Goal: Task Accomplishment & Management: Use online tool/utility

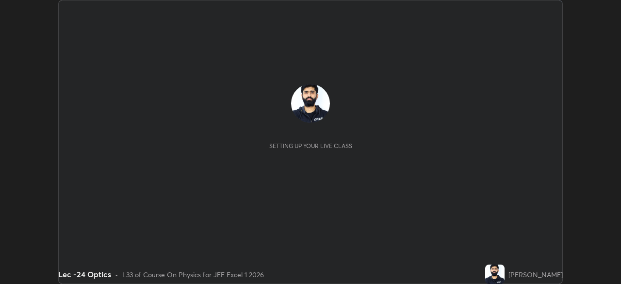
scroll to position [284, 621]
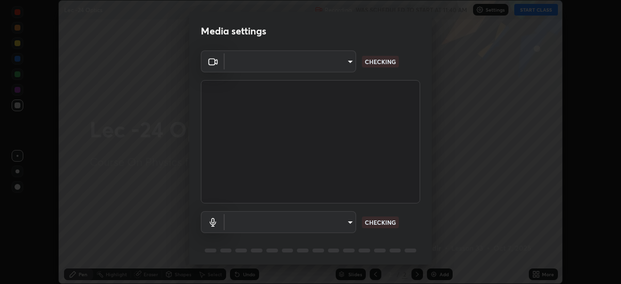
type input "a17bcbb42032d38a161d8b634044fc92f1b5a35c8046609e00d91205918d13dc"
type input "communications"
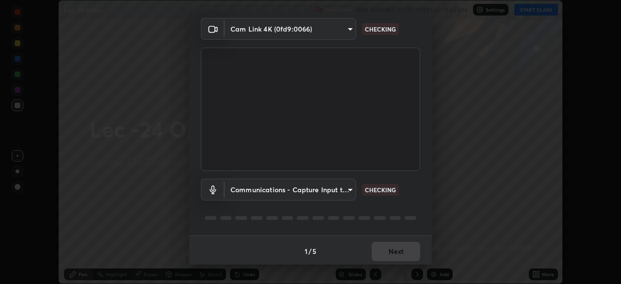
scroll to position [34, 0]
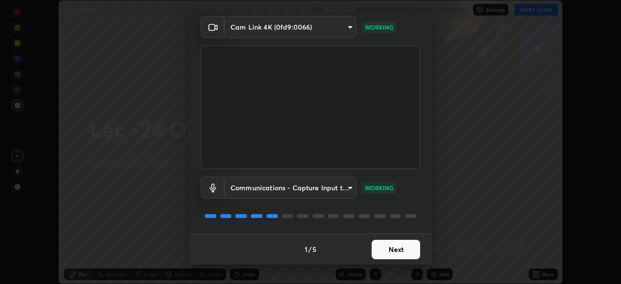
click at [394, 252] on button "Next" at bounding box center [396, 249] width 49 height 19
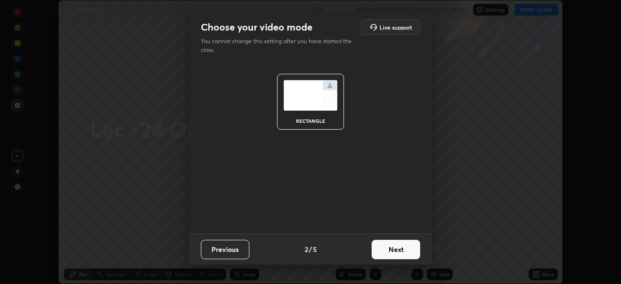
click at [402, 246] on button "Next" at bounding box center [396, 249] width 49 height 19
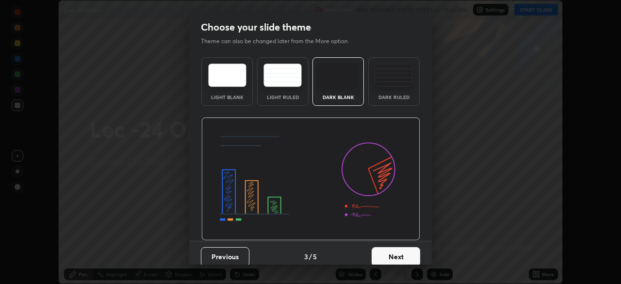
click at [399, 255] on button "Next" at bounding box center [396, 256] width 49 height 19
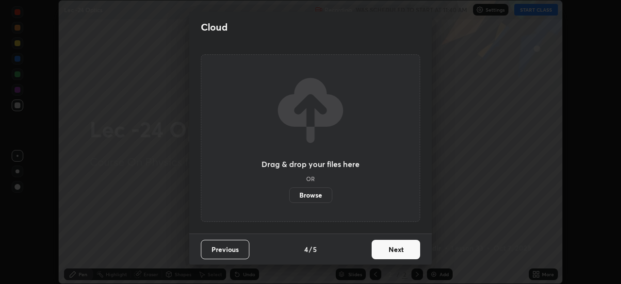
click at [397, 254] on button "Next" at bounding box center [396, 249] width 49 height 19
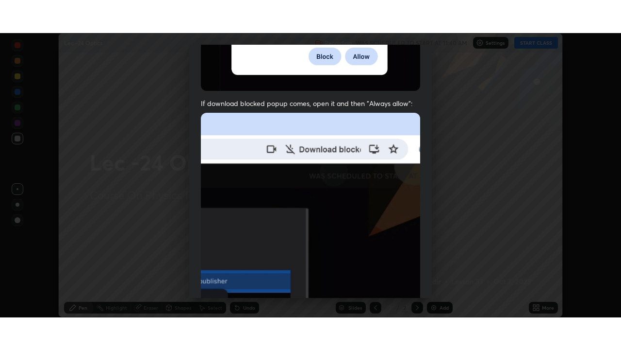
scroll to position [233, 0]
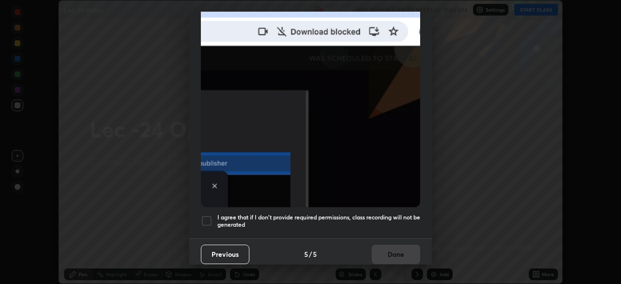
click at [209, 218] on div at bounding box center [207, 221] width 12 height 12
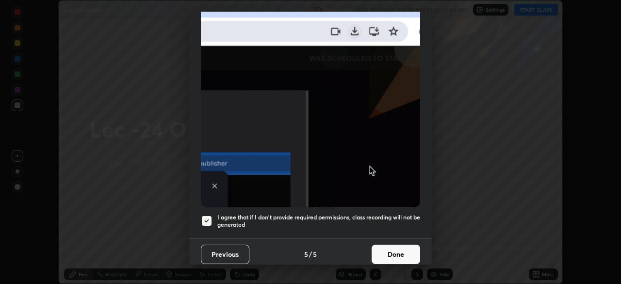
click at [385, 258] on button "Done" at bounding box center [396, 254] width 49 height 19
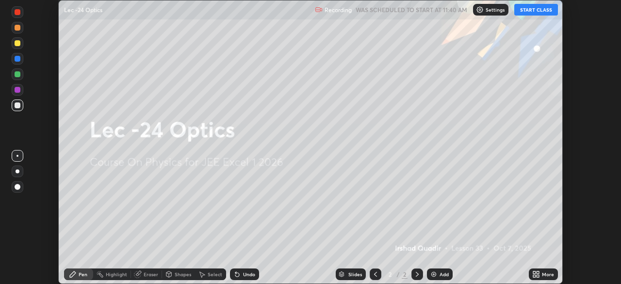
click at [536, 10] on button "START CLASS" at bounding box center [537, 10] width 44 height 12
click at [541, 273] on div "More" at bounding box center [543, 274] width 29 height 12
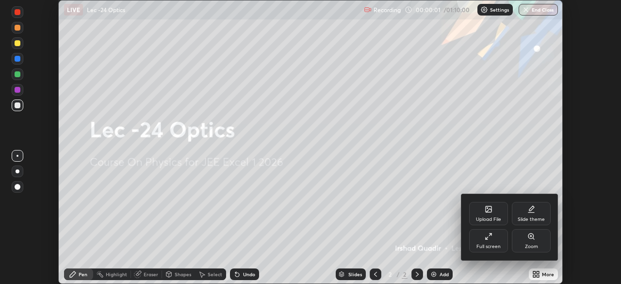
click at [489, 238] on icon at bounding box center [489, 237] width 8 height 8
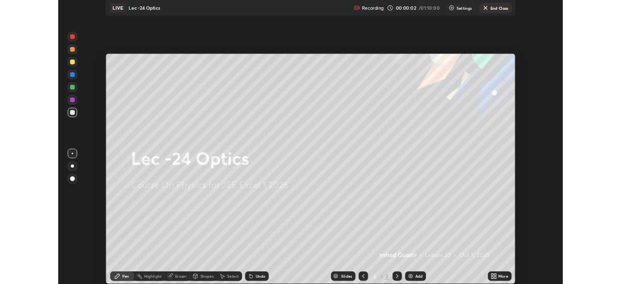
scroll to position [350, 621]
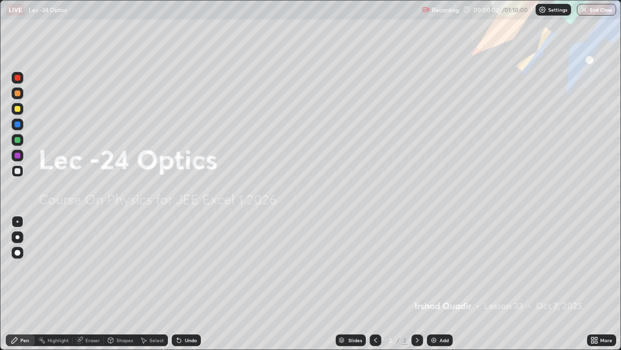
click at [441, 284] on div "Add" at bounding box center [444, 339] width 9 height 5
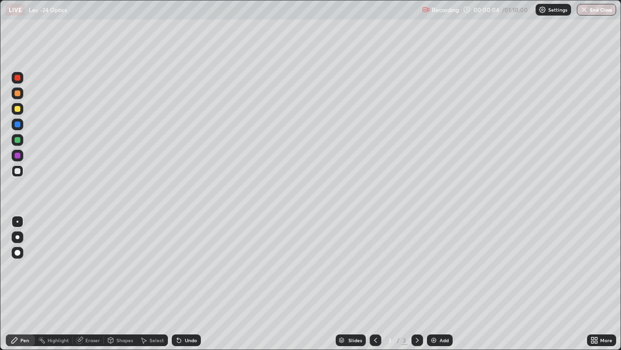
click at [596, 284] on icon at bounding box center [596, 341] width 2 height 2
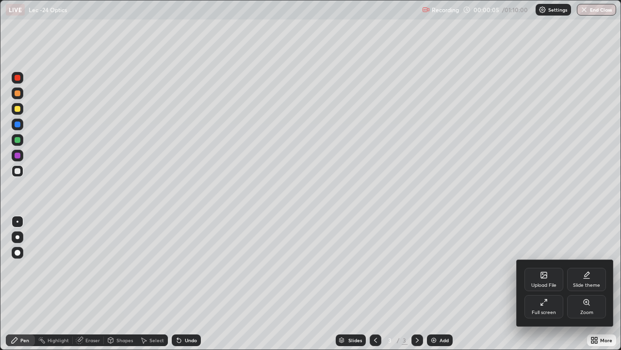
click at [587, 284] on div "Slide theme" at bounding box center [586, 285] width 27 height 5
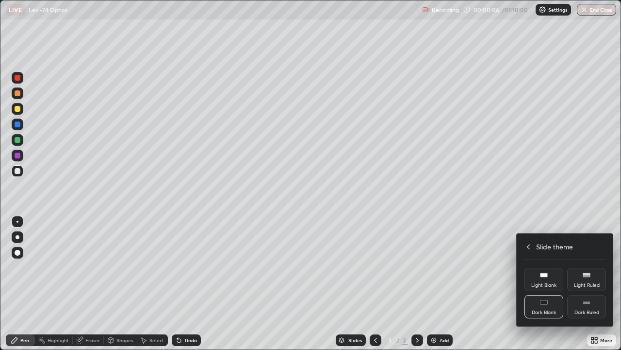
click at [584, 284] on div "Dark Ruled" at bounding box center [587, 312] width 25 height 5
click at [464, 284] on div at bounding box center [310, 175] width 621 height 350
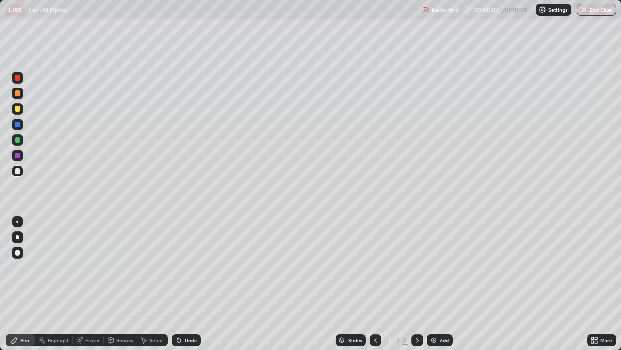
click at [375, 284] on icon at bounding box center [376, 340] width 8 height 8
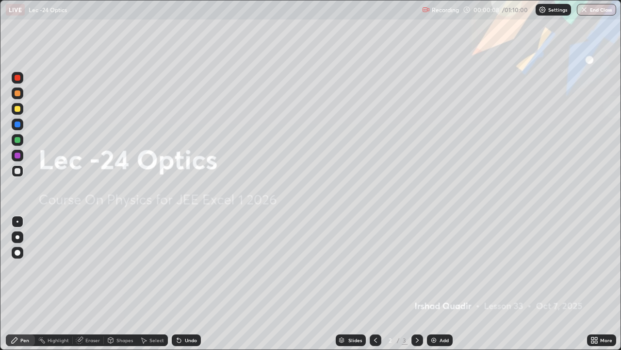
click at [418, 284] on div at bounding box center [418, 340] width 12 height 12
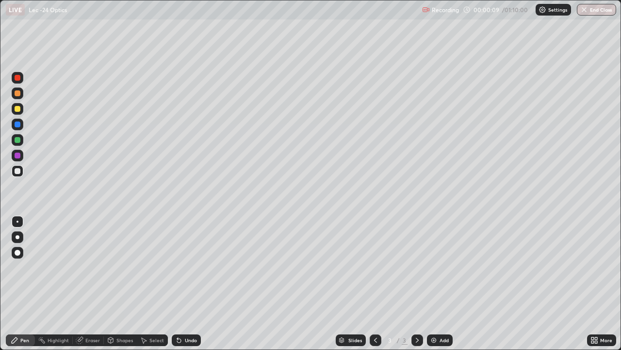
click at [418, 284] on icon at bounding box center [418, 340] width 8 height 8
click at [436, 284] on img at bounding box center [434, 340] width 8 height 8
click at [15, 108] on div at bounding box center [18, 109] width 6 height 6
click at [123, 284] on div "Shapes" at bounding box center [125, 339] width 17 height 5
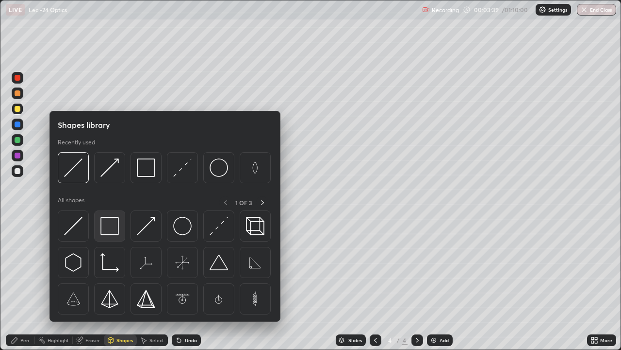
click at [113, 220] on img at bounding box center [110, 226] width 18 height 18
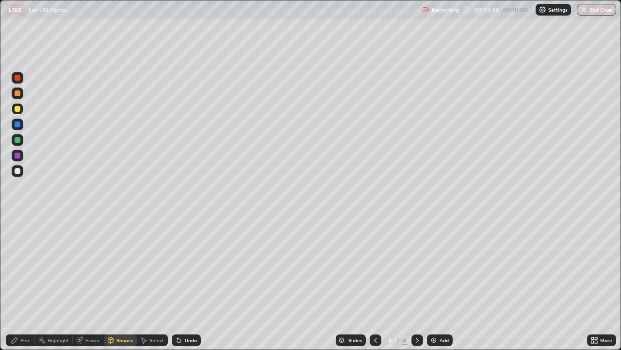
click at [126, 284] on div "Shapes" at bounding box center [125, 339] width 17 height 5
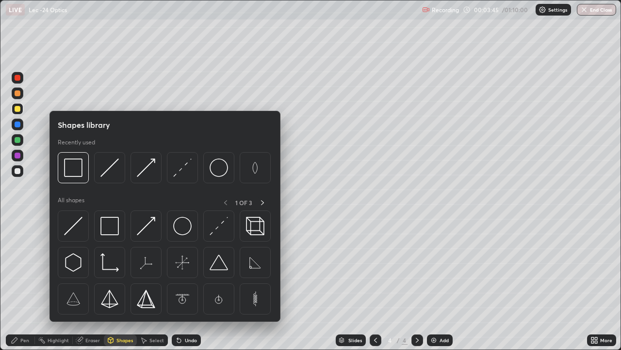
click at [127, 284] on div "Shapes" at bounding box center [125, 339] width 17 height 5
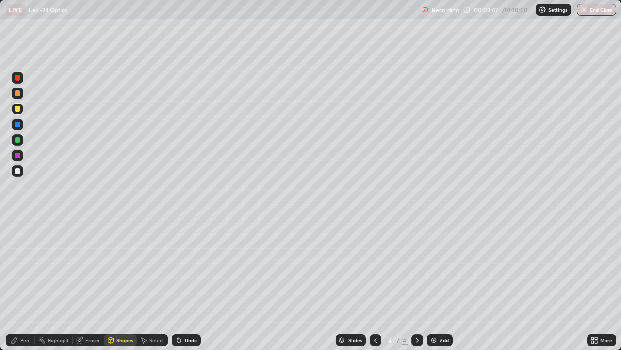
click at [28, 284] on div "Pen" at bounding box center [24, 339] width 9 height 5
click at [93, 284] on div "Eraser" at bounding box center [92, 339] width 15 height 5
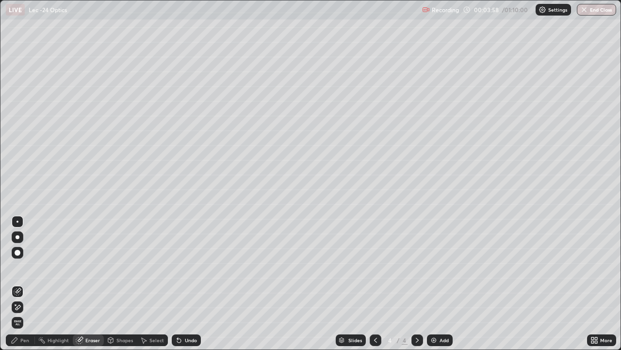
click at [29, 284] on div "Pen" at bounding box center [20, 340] width 29 height 12
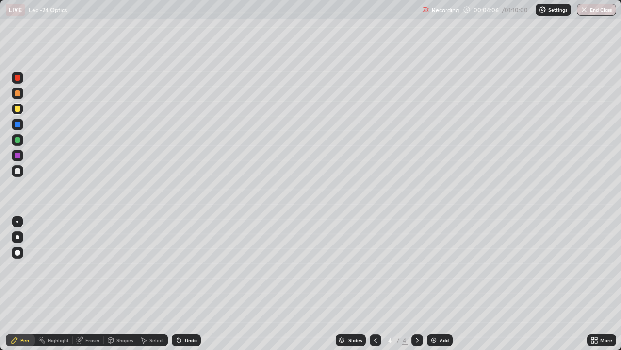
click at [121, 284] on div "Shapes" at bounding box center [125, 339] width 17 height 5
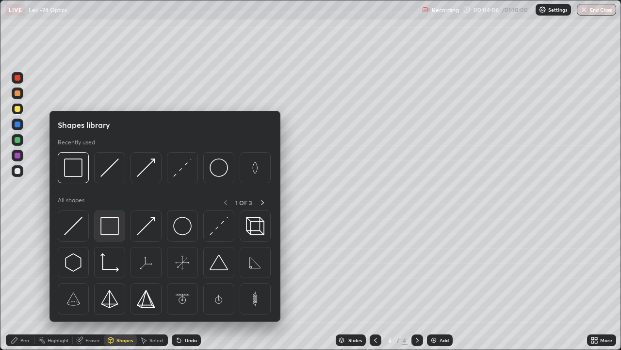
click at [105, 221] on img at bounding box center [110, 226] width 18 height 18
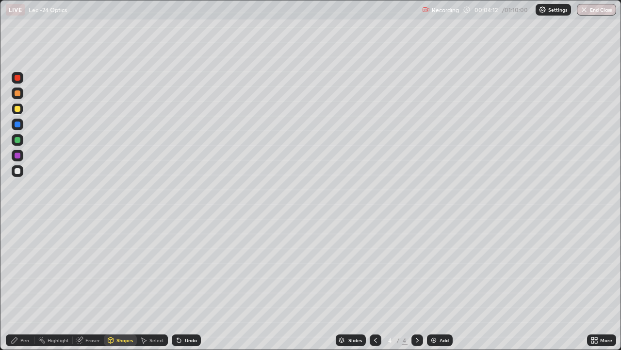
click at [188, 284] on div "Undo" at bounding box center [191, 339] width 12 height 5
click at [30, 284] on div "Pen" at bounding box center [20, 340] width 29 height 12
click at [93, 284] on div "Eraser" at bounding box center [92, 339] width 15 height 5
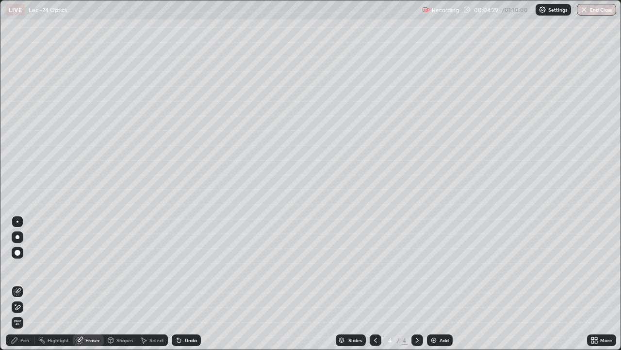
click at [30, 284] on div "Pen" at bounding box center [20, 340] width 29 height 12
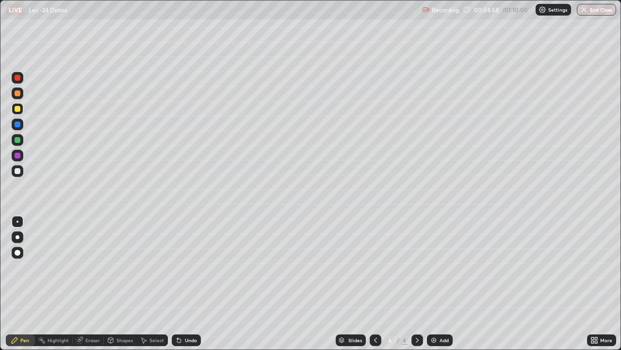
click at [126, 284] on div "Shapes" at bounding box center [125, 339] width 17 height 5
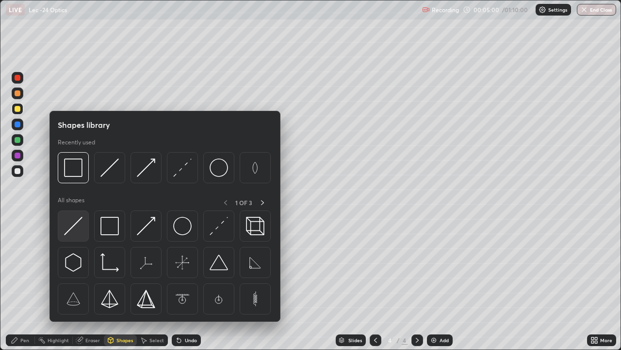
click at [78, 224] on img at bounding box center [73, 226] width 18 height 18
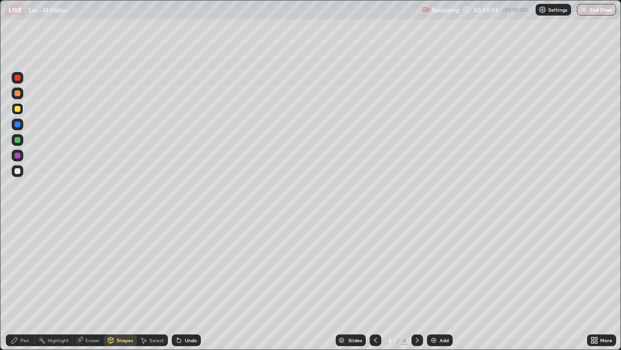
click at [26, 284] on div "Pen" at bounding box center [24, 339] width 9 height 5
click at [18, 171] on div at bounding box center [18, 171] width 6 height 6
click at [127, 284] on div "Shapes" at bounding box center [120, 340] width 33 height 12
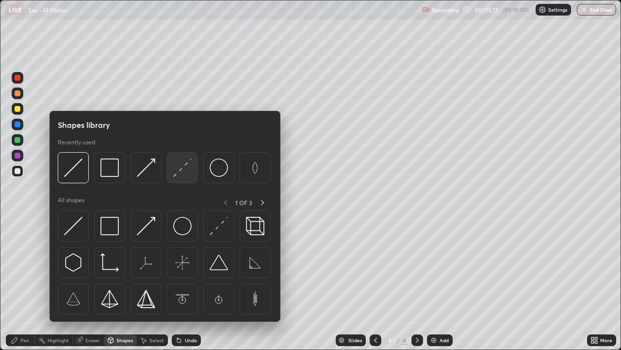
click at [181, 172] on img at bounding box center [182, 167] width 18 height 18
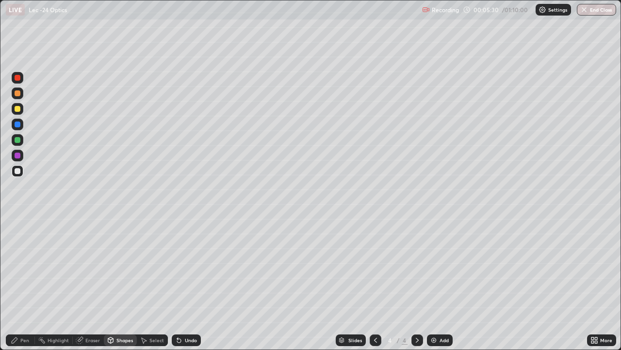
click at [30, 284] on div "Pen" at bounding box center [20, 340] width 29 height 12
click at [117, 284] on div "Shapes" at bounding box center [125, 339] width 17 height 5
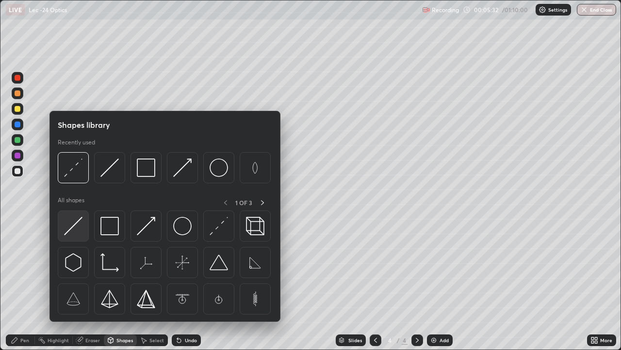
click at [71, 226] on img at bounding box center [73, 226] width 18 height 18
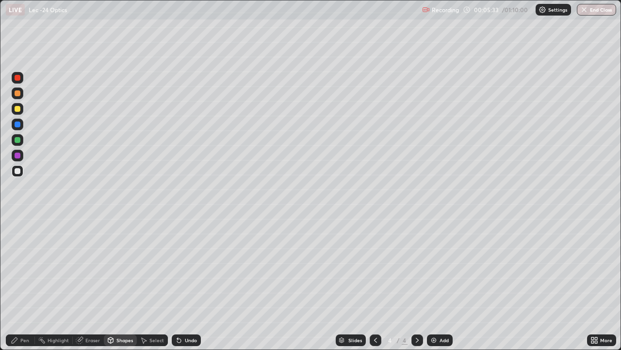
click at [18, 171] on div at bounding box center [18, 171] width 6 height 6
click at [25, 284] on div "Pen" at bounding box center [24, 339] width 9 height 5
click at [31, 284] on div "Pen" at bounding box center [20, 340] width 29 height 12
click at [95, 284] on div "Eraser" at bounding box center [88, 340] width 31 height 12
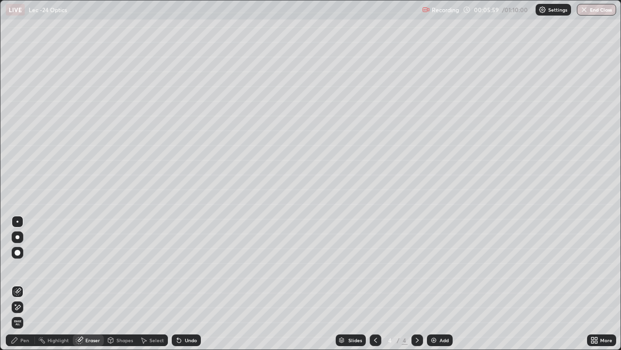
click at [53, 284] on div "Highlight" at bounding box center [58, 339] width 21 height 5
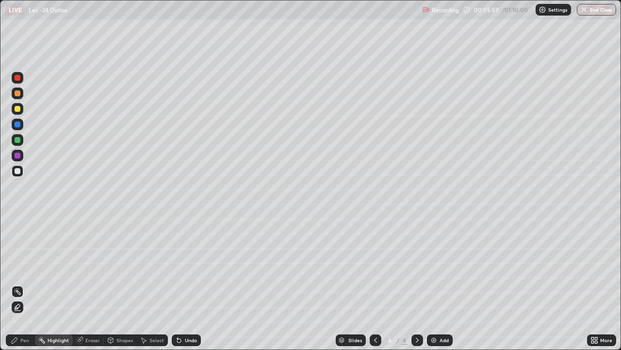
click at [92, 284] on div "Eraser" at bounding box center [92, 339] width 15 height 5
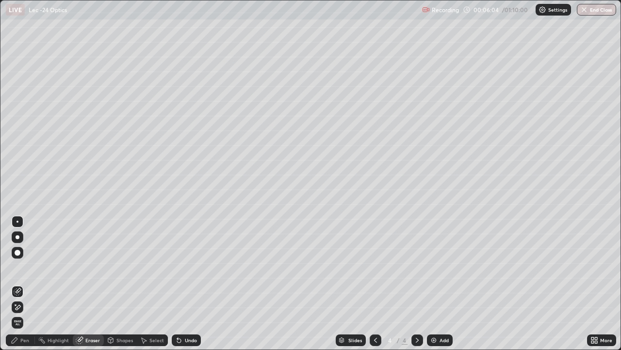
click at [28, 284] on div "Pen" at bounding box center [24, 339] width 9 height 5
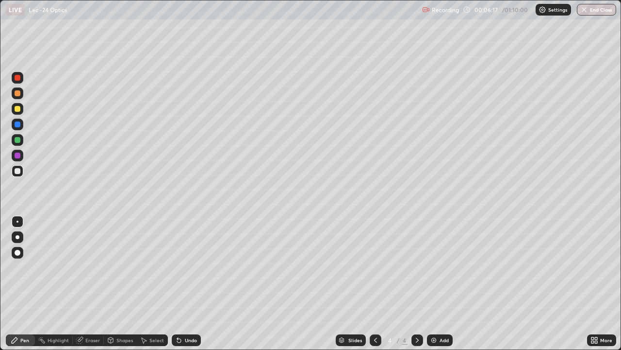
click at [17, 95] on div at bounding box center [18, 93] width 6 height 6
click at [21, 171] on div at bounding box center [18, 171] width 12 height 12
click at [32, 284] on div "Pen" at bounding box center [20, 340] width 29 height 12
click at [18, 137] on div at bounding box center [18, 140] width 6 height 6
click at [436, 284] on img at bounding box center [434, 340] width 8 height 8
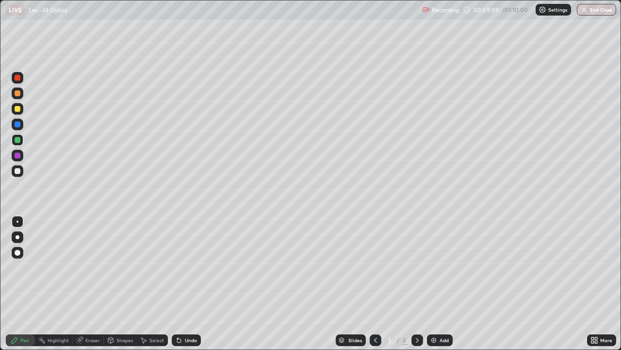
click at [129, 284] on div "Shapes" at bounding box center [125, 339] width 17 height 5
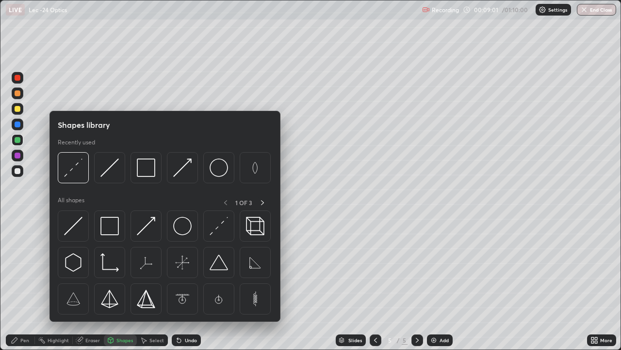
click at [19, 111] on div at bounding box center [18, 109] width 6 height 6
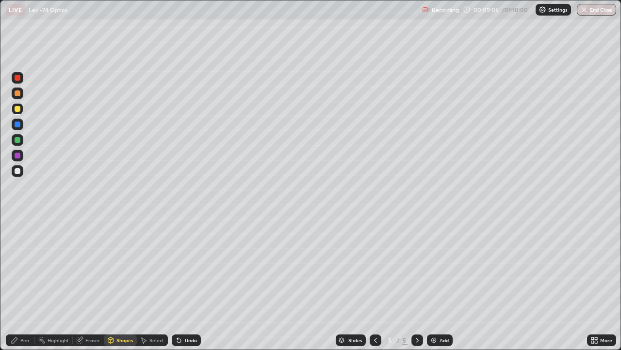
click at [29, 284] on div "Pen" at bounding box center [20, 340] width 29 height 12
click at [125, 284] on div "Shapes" at bounding box center [125, 339] width 17 height 5
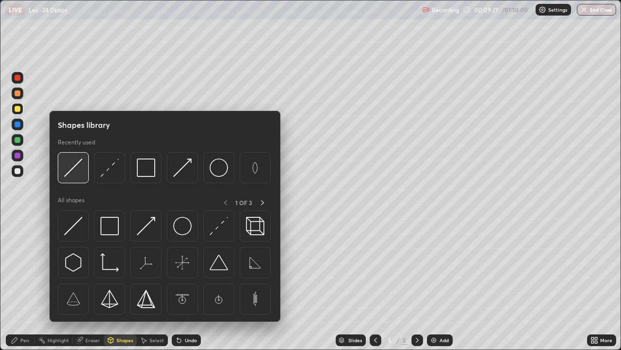
click at [72, 167] on img at bounding box center [73, 167] width 18 height 18
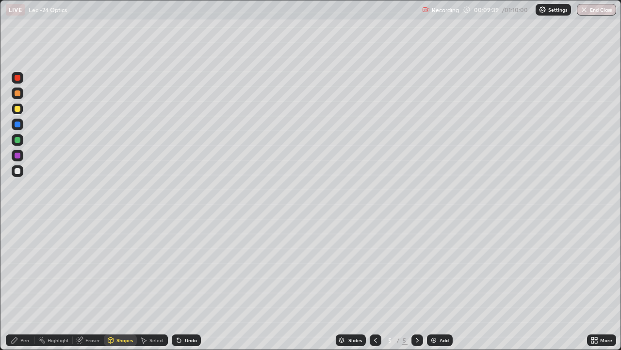
click at [19, 141] on div at bounding box center [18, 140] width 6 height 6
click at [28, 284] on div "Pen" at bounding box center [20, 340] width 29 height 12
click at [124, 284] on div "Shapes" at bounding box center [125, 339] width 17 height 5
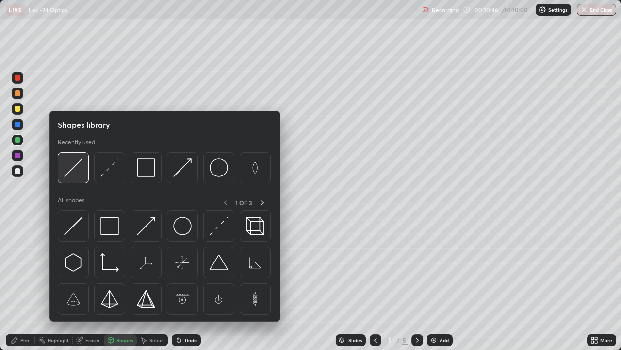
click at [71, 174] on img at bounding box center [73, 167] width 18 height 18
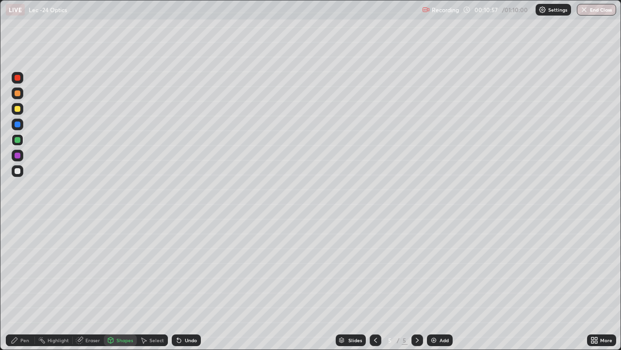
click at [156, 284] on div "Select" at bounding box center [157, 339] width 15 height 5
click at [160, 284] on div "Select" at bounding box center [152, 340] width 31 height 12
click at [185, 284] on div "Undo" at bounding box center [191, 339] width 12 height 5
click at [185, 284] on div "Undo" at bounding box center [186, 340] width 29 height 12
click at [30, 284] on div "Pen" at bounding box center [20, 340] width 29 height 12
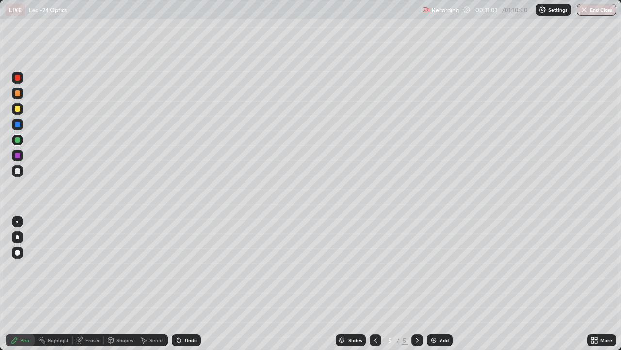
click at [18, 94] on div at bounding box center [18, 93] width 6 height 6
click at [124, 284] on div "Shapes" at bounding box center [125, 339] width 17 height 5
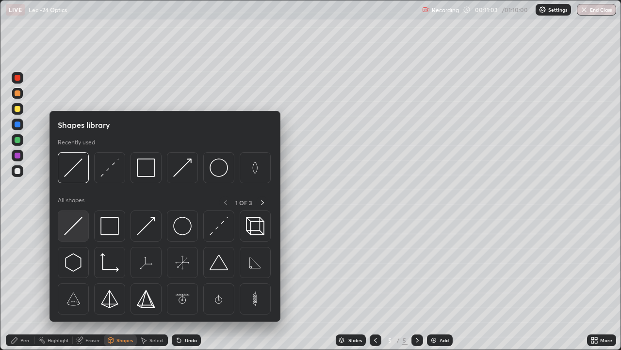
click at [75, 225] on img at bounding box center [73, 226] width 18 height 18
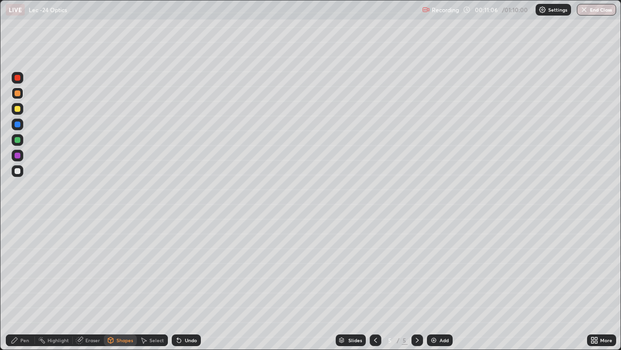
click at [27, 284] on div "Pen" at bounding box center [24, 339] width 9 height 5
click at [129, 284] on div "Shapes" at bounding box center [125, 339] width 17 height 5
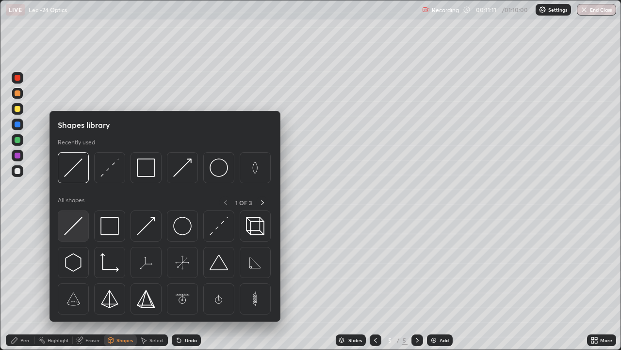
click at [75, 226] on img at bounding box center [73, 226] width 18 height 18
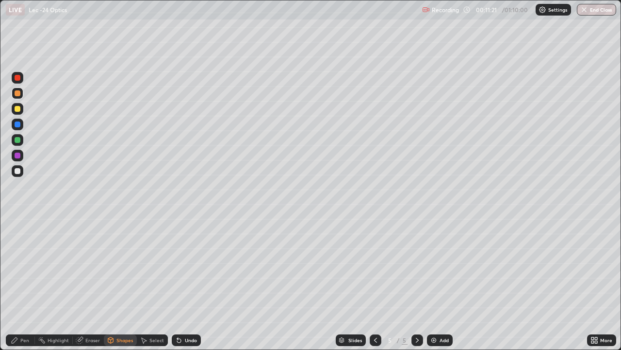
click at [20, 171] on div at bounding box center [18, 171] width 6 height 6
click at [127, 284] on div "Shapes" at bounding box center [125, 339] width 17 height 5
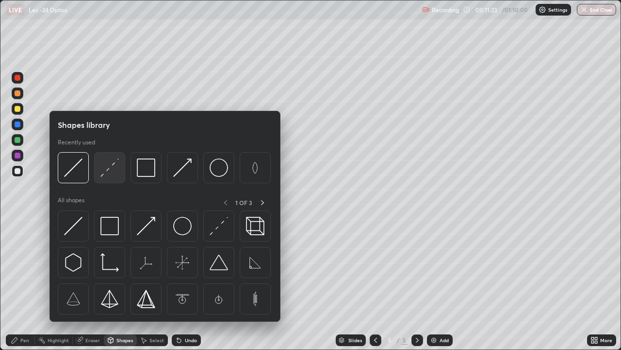
click at [108, 171] on img at bounding box center [110, 167] width 18 height 18
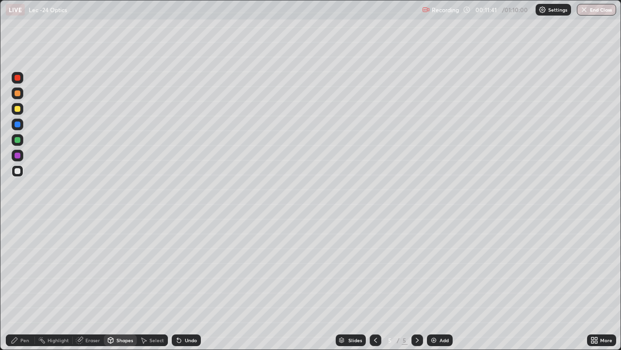
click at [120, 284] on div "Shapes" at bounding box center [125, 339] width 17 height 5
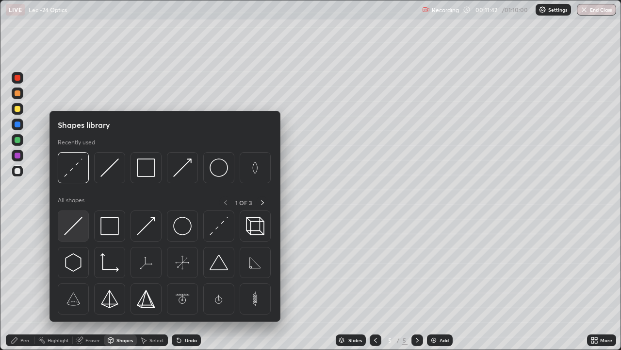
click at [75, 226] on img at bounding box center [73, 226] width 18 height 18
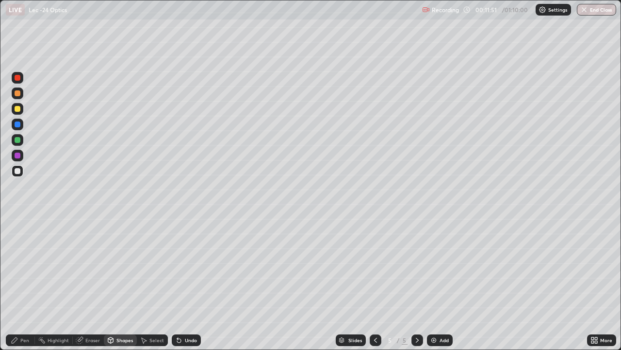
click at [27, 284] on div "Pen" at bounding box center [24, 339] width 9 height 5
click at [154, 284] on div "Select" at bounding box center [157, 339] width 15 height 5
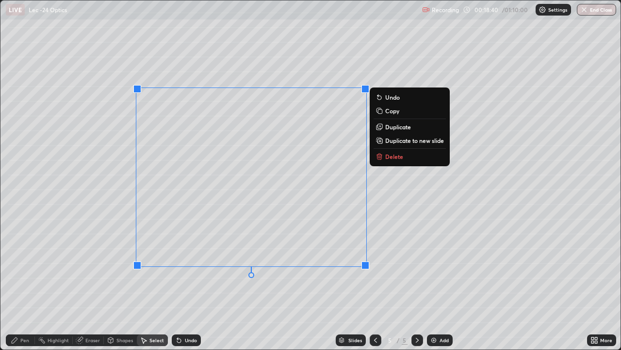
click at [203, 284] on div "0 ° Undo Copy Duplicate Duplicate to new slide Delete" at bounding box center [310, 174] width 620 height 349
click at [392, 114] on p "Copy" at bounding box center [393, 111] width 14 height 8
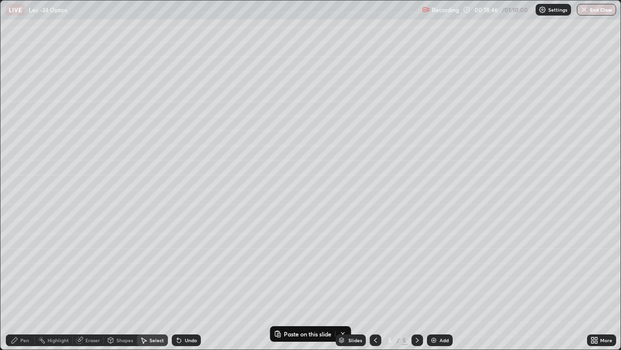
click at [435, 284] on img at bounding box center [434, 340] width 8 height 8
click at [144, 118] on div "0 ° Undo Copy Paste here Duplicate Duplicate to new slide Delete" at bounding box center [310, 174] width 620 height 349
click at [199, 167] on p "Paste here" at bounding box center [197, 164] width 29 height 8
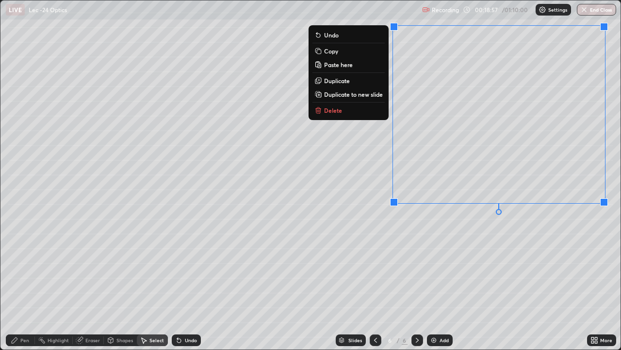
click at [409, 240] on div "0 ° Undo Copy Paste here Duplicate Duplicate to new slide Delete" at bounding box center [310, 174] width 620 height 349
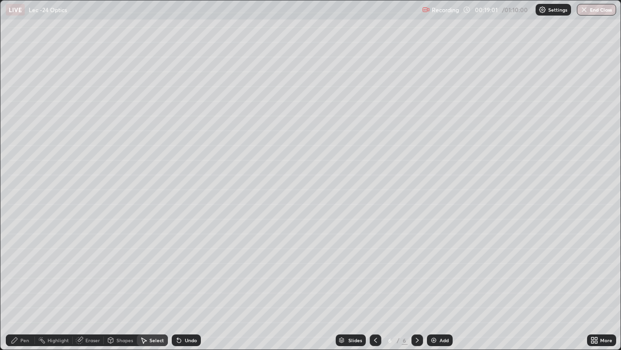
click at [29, 284] on div "Pen" at bounding box center [24, 339] width 9 height 5
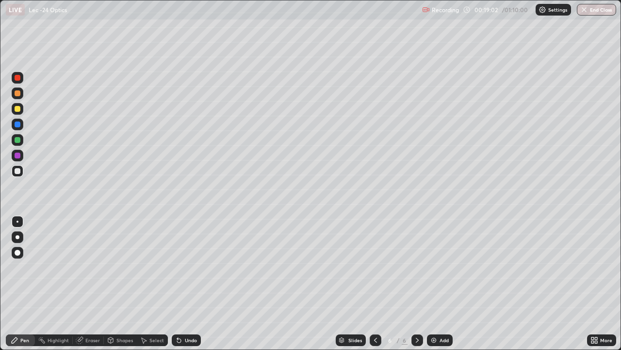
click at [18, 141] on div at bounding box center [18, 140] width 6 height 6
click at [90, 284] on div "Eraser" at bounding box center [92, 339] width 15 height 5
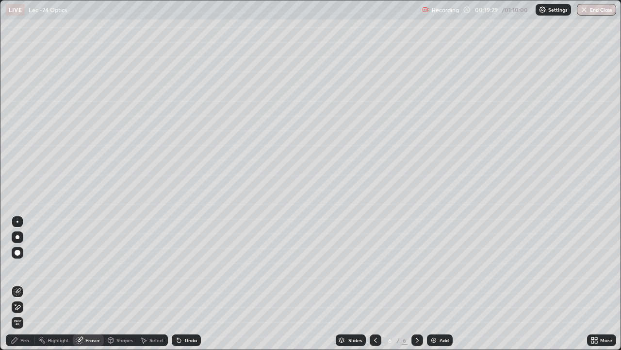
click at [31, 284] on div "Pen" at bounding box center [20, 340] width 29 height 12
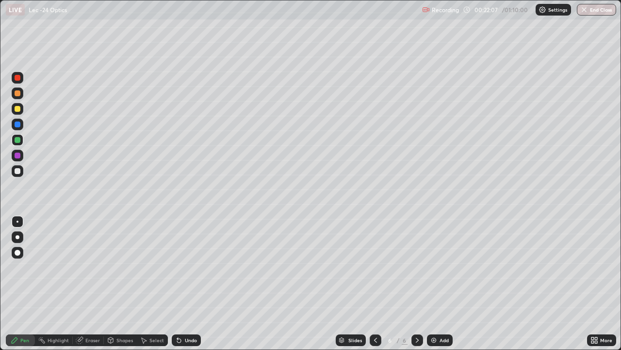
click at [93, 284] on div "Eraser" at bounding box center [92, 339] width 15 height 5
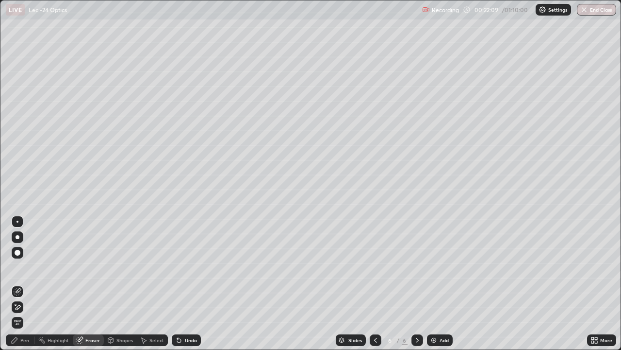
click at [28, 284] on div "Pen" at bounding box center [20, 340] width 29 height 12
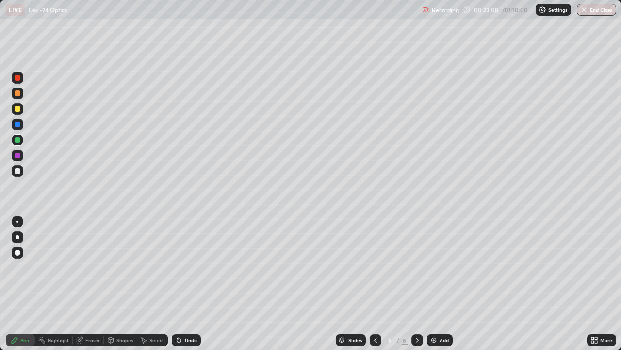
click at [90, 284] on div "Eraser" at bounding box center [92, 339] width 15 height 5
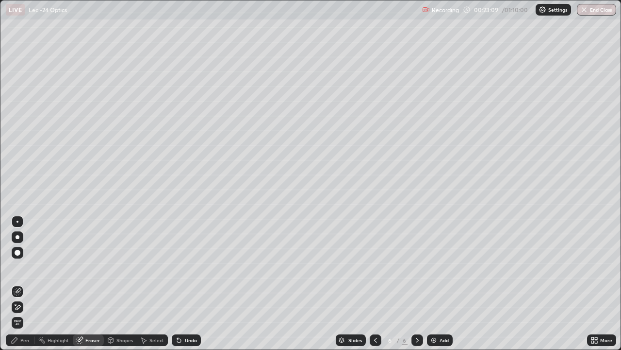
click at [27, 284] on div "Pen" at bounding box center [24, 339] width 9 height 5
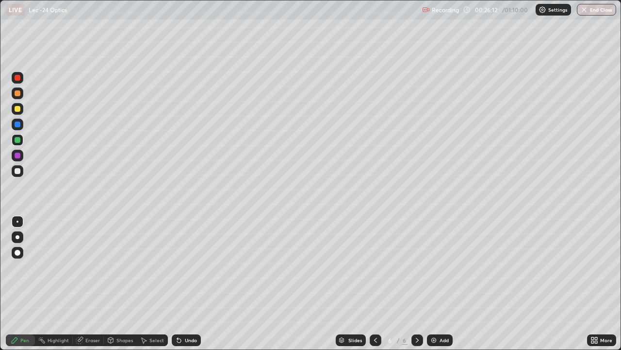
click at [154, 284] on div "Select" at bounding box center [152, 340] width 31 height 12
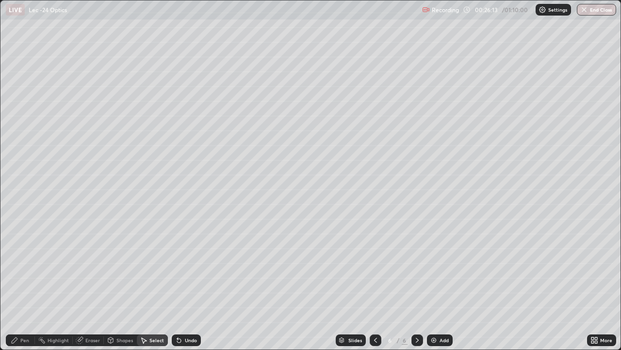
click at [158, 284] on div "Select" at bounding box center [157, 339] width 15 height 5
click at [151, 284] on div "Select" at bounding box center [152, 340] width 31 height 12
click at [142, 284] on icon at bounding box center [144, 340] width 8 height 8
click at [155, 284] on div "Select" at bounding box center [152, 340] width 31 height 12
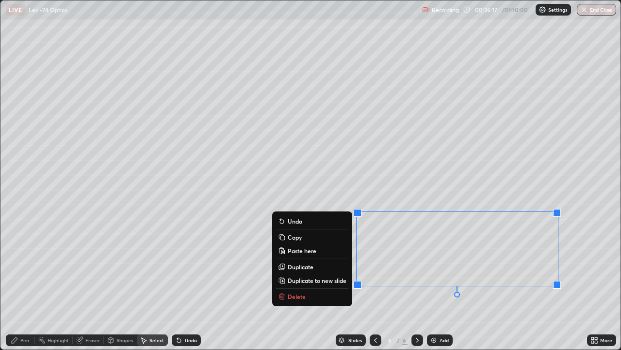
click at [300, 238] on p "Copy" at bounding box center [295, 237] width 14 height 8
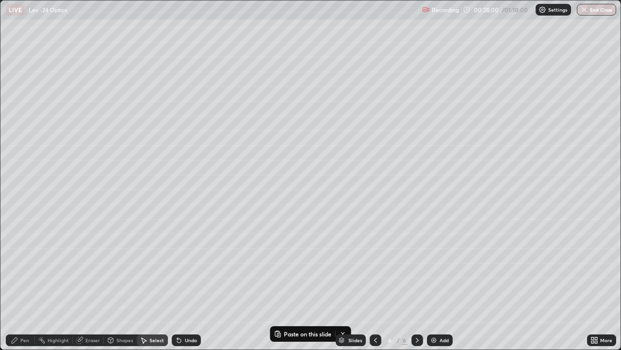
click at [418, 284] on div at bounding box center [418, 340] width 12 height 12
click at [442, 284] on div "Add" at bounding box center [444, 339] width 9 height 5
click at [108, 70] on div "0 ° Undo Copy Paste here Duplicate Duplicate to new slide Delete" at bounding box center [310, 174] width 620 height 349
click at [124, 75] on div "0 ° Undo Copy Paste here Duplicate Duplicate to new slide Delete" at bounding box center [310, 174] width 620 height 349
click at [137, 77] on div "0 ° Undo Copy Paste here Duplicate Duplicate to new slide Delete" at bounding box center [310, 174] width 620 height 349
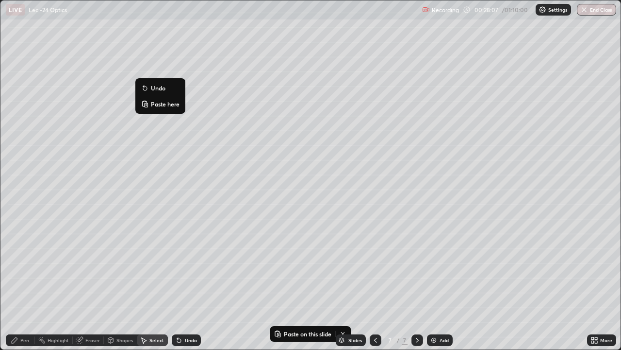
click at [159, 102] on p "Paste here" at bounding box center [165, 104] width 29 height 8
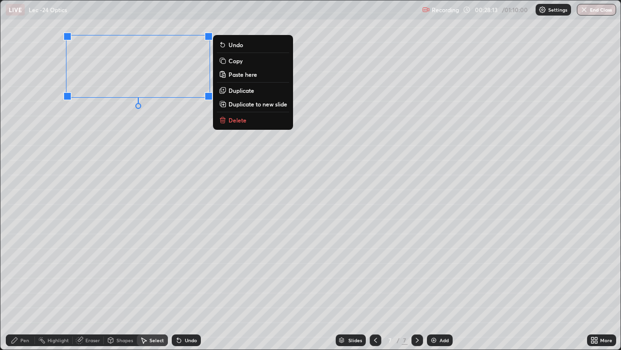
click at [179, 118] on div "0 ° Undo Copy Paste here Duplicate Duplicate to new slide Delete" at bounding box center [310, 174] width 620 height 349
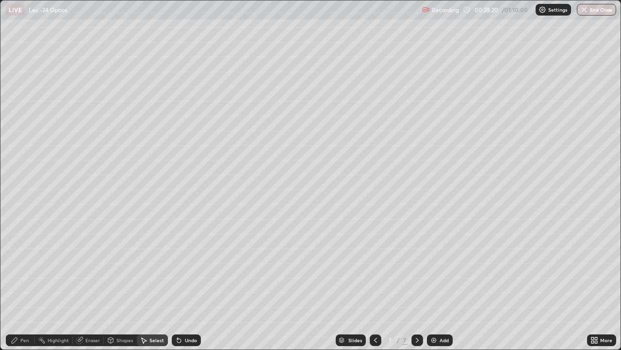
click at [91, 284] on div "Eraser" at bounding box center [92, 339] width 15 height 5
click at [31, 284] on div "Pen" at bounding box center [20, 340] width 29 height 12
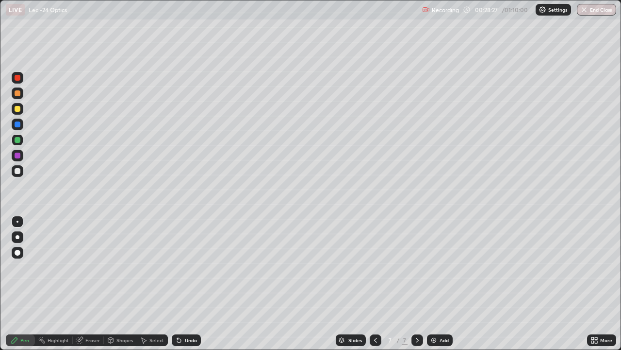
click at [596, 284] on icon at bounding box center [596, 338] width 2 height 2
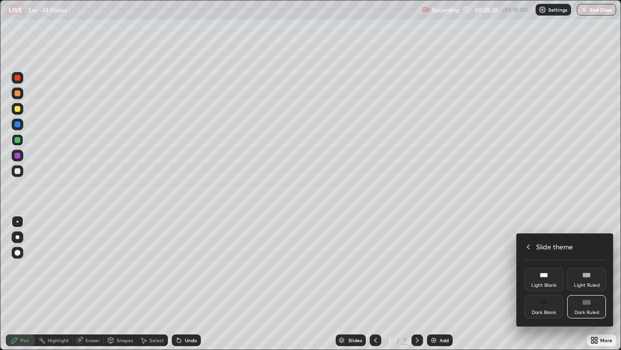
click at [529, 246] on icon at bounding box center [529, 247] width 8 height 8
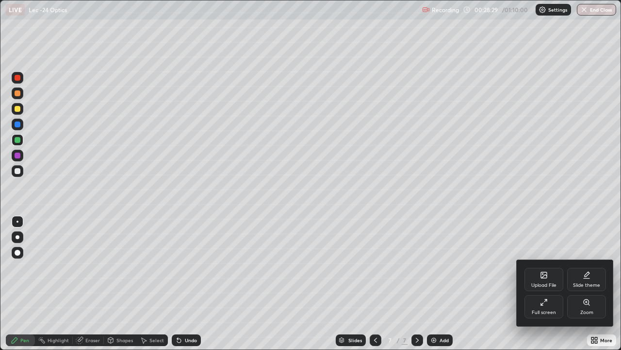
click at [543, 284] on icon at bounding box center [544, 302] width 8 height 8
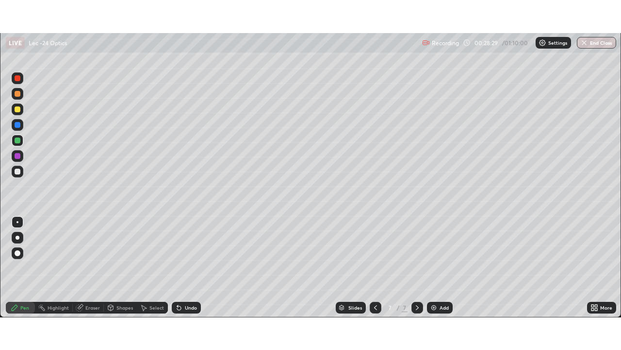
scroll to position [48268, 47931]
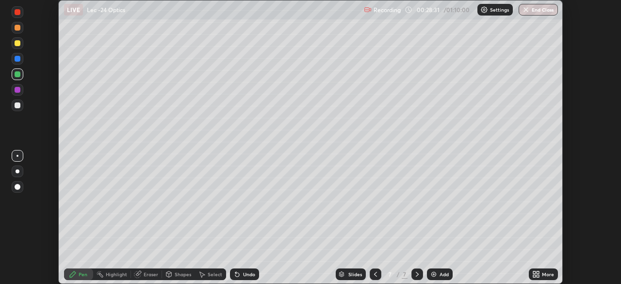
click at [540, 274] on div "More" at bounding box center [543, 274] width 29 height 12
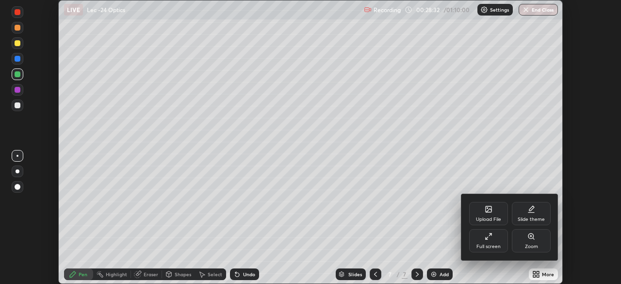
click at [492, 236] on icon at bounding box center [489, 237] width 8 height 8
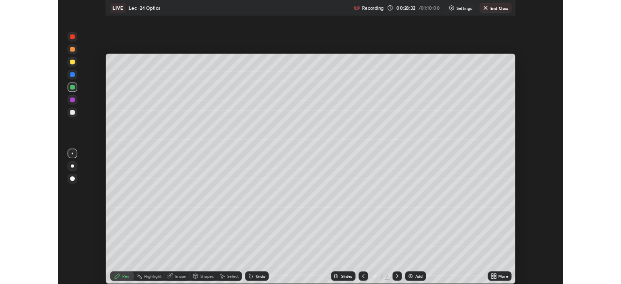
scroll to position [350, 621]
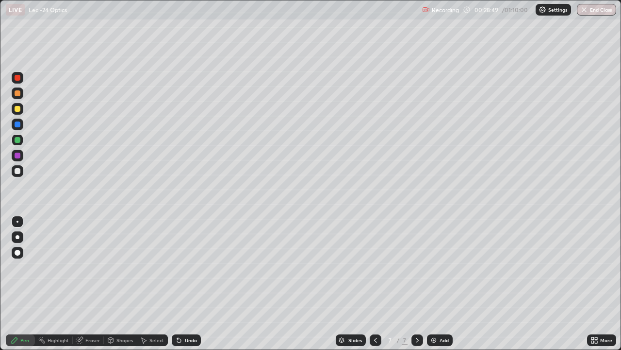
click at [120, 284] on div "Shapes" at bounding box center [125, 339] width 17 height 5
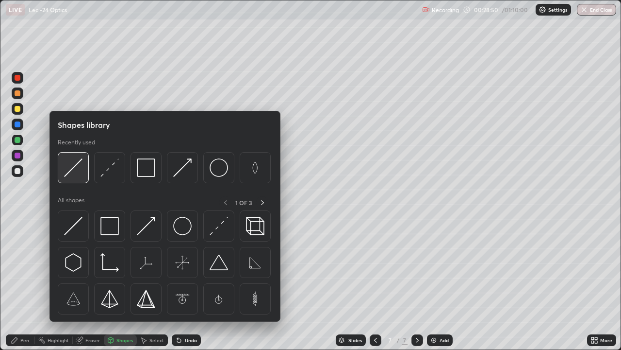
click at [73, 166] on img at bounding box center [73, 167] width 18 height 18
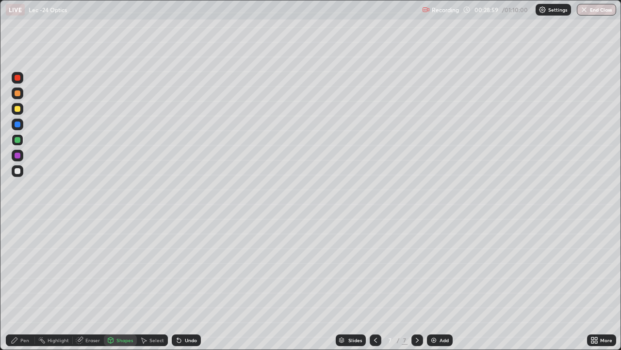
click at [374, 284] on icon at bounding box center [376, 340] width 8 height 8
click at [372, 284] on icon at bounding box center [376, 340] width 8 height 8
click at [417, 284] on icon at bounding box center [418, 340] width 8 height 8
click at [420, 284] on div at bounding box center [418, 340] width 12 height 12
click at [421, 284] on div at bounding box center [418, 340] width 12 height 12
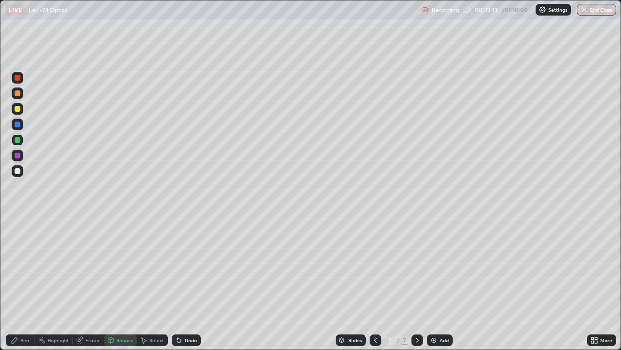
click at [30, 284] on div "Pen" at bounding box center [20, 340] width 29 height 12
click at [125, 284] on div "Shapes" at bounding box center [125, 339] width 17 height 5
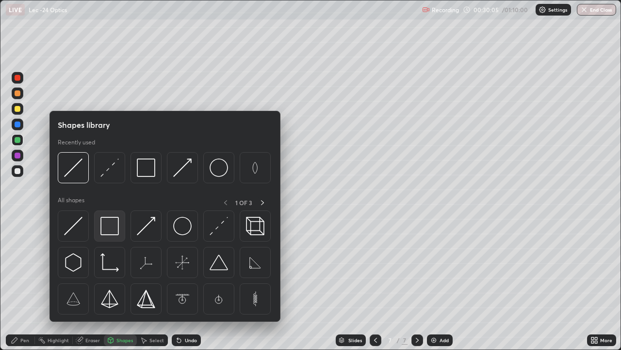
click at [109, 227] on img at bounding box center [110, 226] width 18 height 18
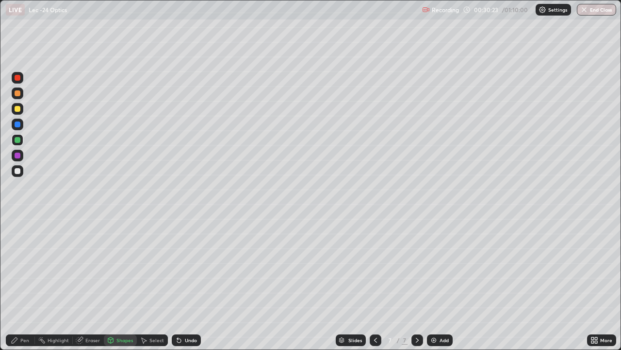
click at [31, 284] on div "Pen" at bounding box center [20, 340] width 29 height 12
click at [16, 171] on div at bounding box center [18, 171] width 6 height 6
click at [100, 284] on div "Eraser" at bounding box center [88, 340] width 31 height 12
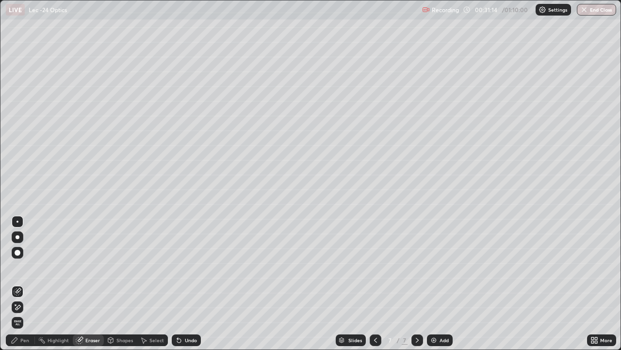
click at [32, 284] on div "Pen" at bounding box center [20, 340] width 29 height 12
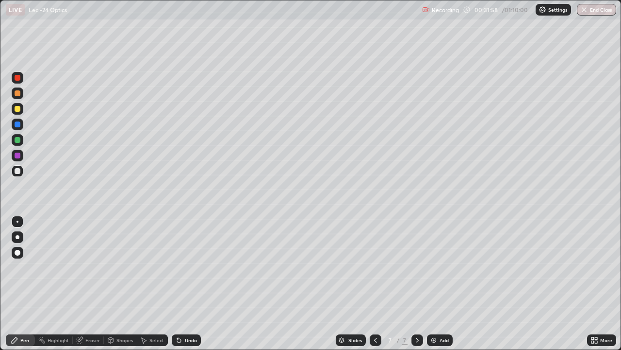
click at [183, 284] on div "Undo" at bounding box center [186, 340] width 29 height 12
click at [18, 111] on div at bounding box center [18, 109] width 6 height 6
click at [100, 284] on div "Eraser" at bounding box center [88, 340] width 31 height 12
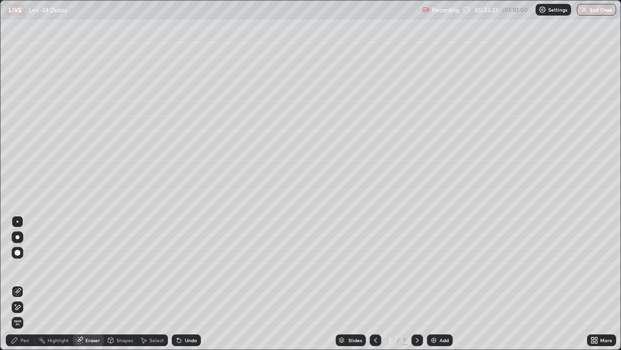
click at [33, 284] on div "Pen" at bounding box center [20, 340] width 29 height 12
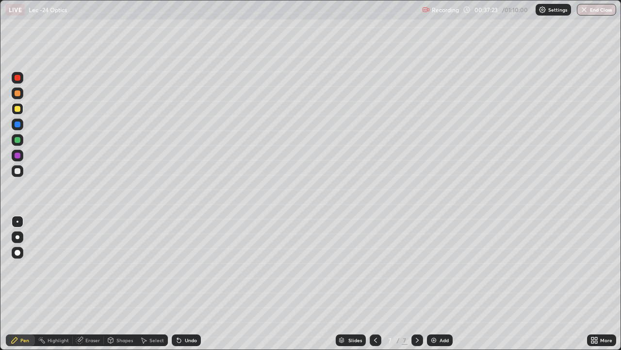
click at [434, 284] on div "Add" at bounding box center [440, 340] width 26 height 12
click at [18, 140] on div at bounding box center [18, 140] width 6 height 6
click at [87, 284] on div "Eraser" at bounding box center [92, 339] width 15 height 5
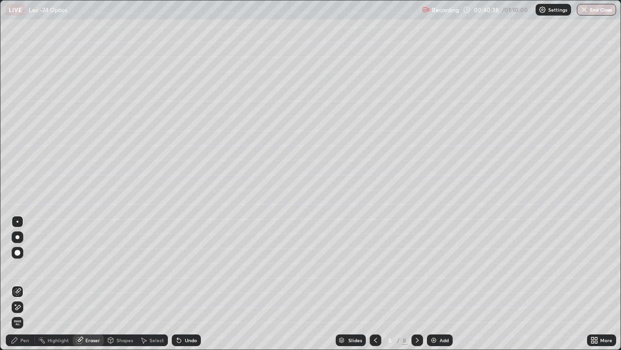
click at [31, 284] on div "Pen" at bounding box center [20, 340] width 29 height 12
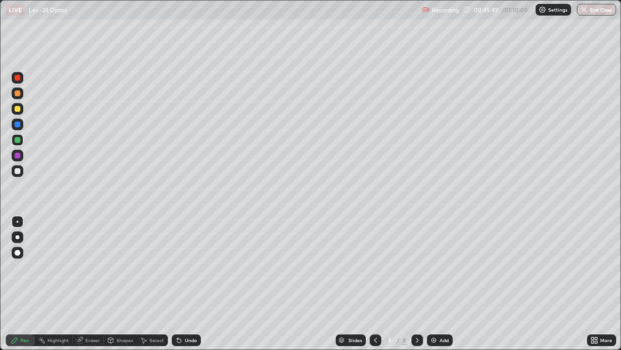
click at [438, 284] on div "Add" at bounding box center [440, 340] width 26 height 12
click at [17, 112] on div at bounding box center [18, 109] width 12 height 12
click at [16, 174] on div at bounding box center [18, 171] width 12 height 12
click at [438, 284] on div "Add" at bounding box center [440, 340] width 26 height 12
click at [21, 107] on div at bounding box center [18, 109] width 12 height 12
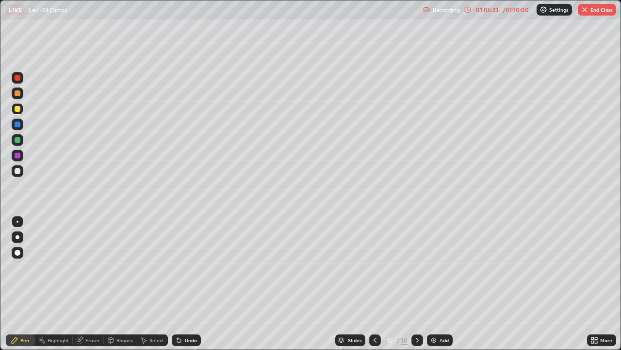
click at [599, 9] on button "End Class" at bounding box center [597, 10] width 38 height 12
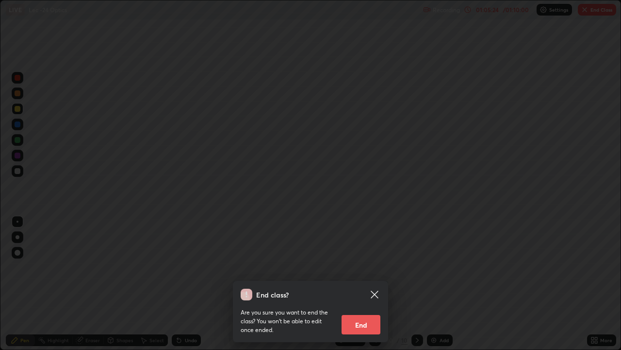
click at [361, 284] on button "End" at bounding box center [361, 324] width 39 height 19
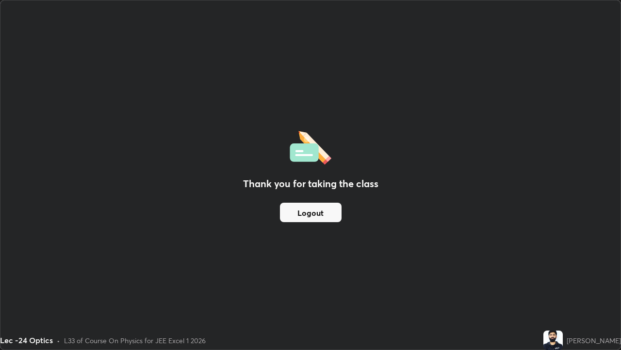
click at [314, 218] on button "Logout" at bounding box center [311, 211] width 62 height 19
click at [312, 30] on div "Thank you for taking the class Logout" at bounding box center [310, 174] width 620 height 349
click at [307, 38] on div "Thank you for taking the class Logout" at bounding box center [310, 174] width 620 height 349
click at [311, 34] on div "Thank you for taking the class Logout" at bounding box center [310, 174] width 620 height 349
click at [328, 31] on div "Thank you for taking the class Logout" at bounding box center [310, 174] width 620 height 349
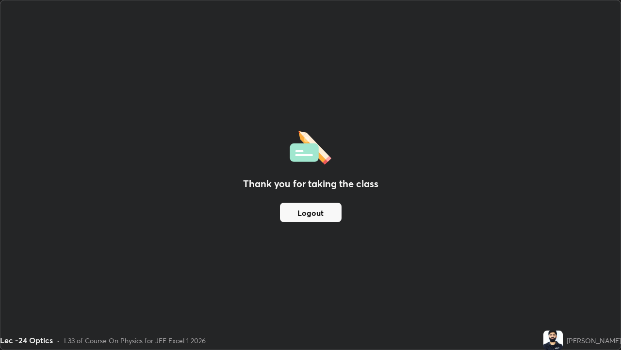
click at [315, 35] on div "Thank you for taking the class Logout" at bounding box center [310, 174] width 620 height 349
click at [371, 187] on h2 "Thank you for taking the class" at bounding box center [310, 183] width 135 height 15
click at [326, 214] on button "Logout" at bounding box center [311, 211] width 62 height 19
click at [327, 211] on button "Logout" at bounding box center [311, 211] width 62 height 19
click at [253, 165] on div "Thank you for taking the class Logout" at bounding box center [310, 174] width 620 height 349
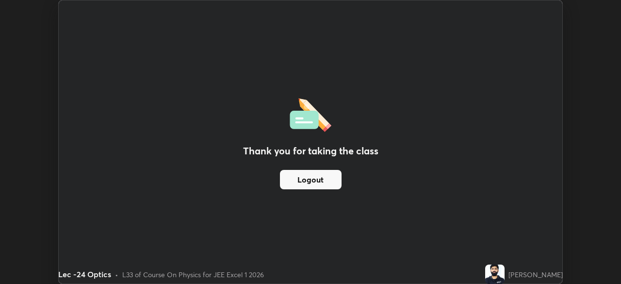
scroll to position [48268, 47931]
click at [393, 148] on div "Thank you for taking the class Logout" at bounding box center [311, 141] width 504 height 283
